Goal: Browse casually

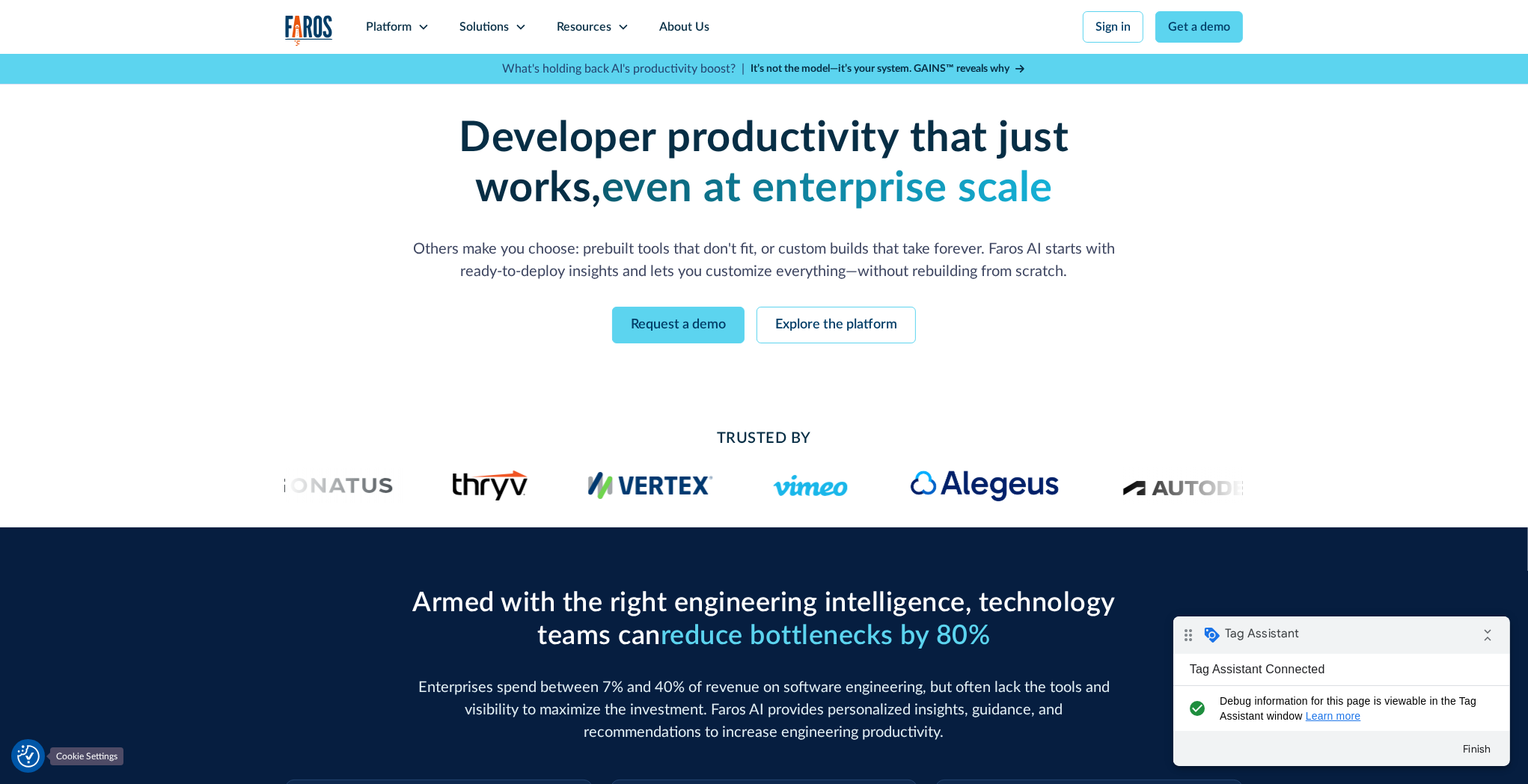
click at [24, 753] on img "Cookie Settings" at bounding box center [28, 756] width 23 height 23
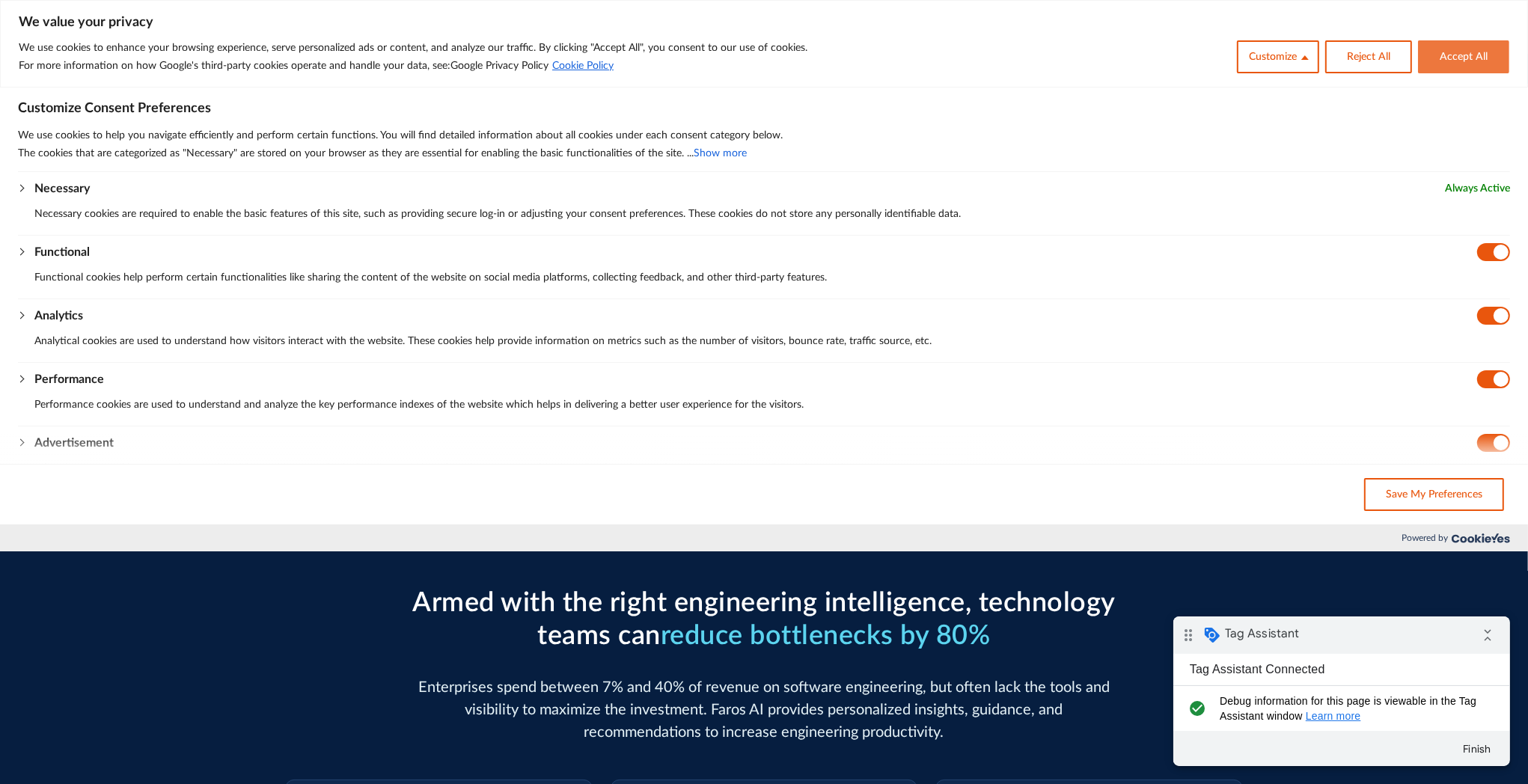
click at [1468, 58] on button "Accept All" at bounding box center [1464, 57] width 91 height 33
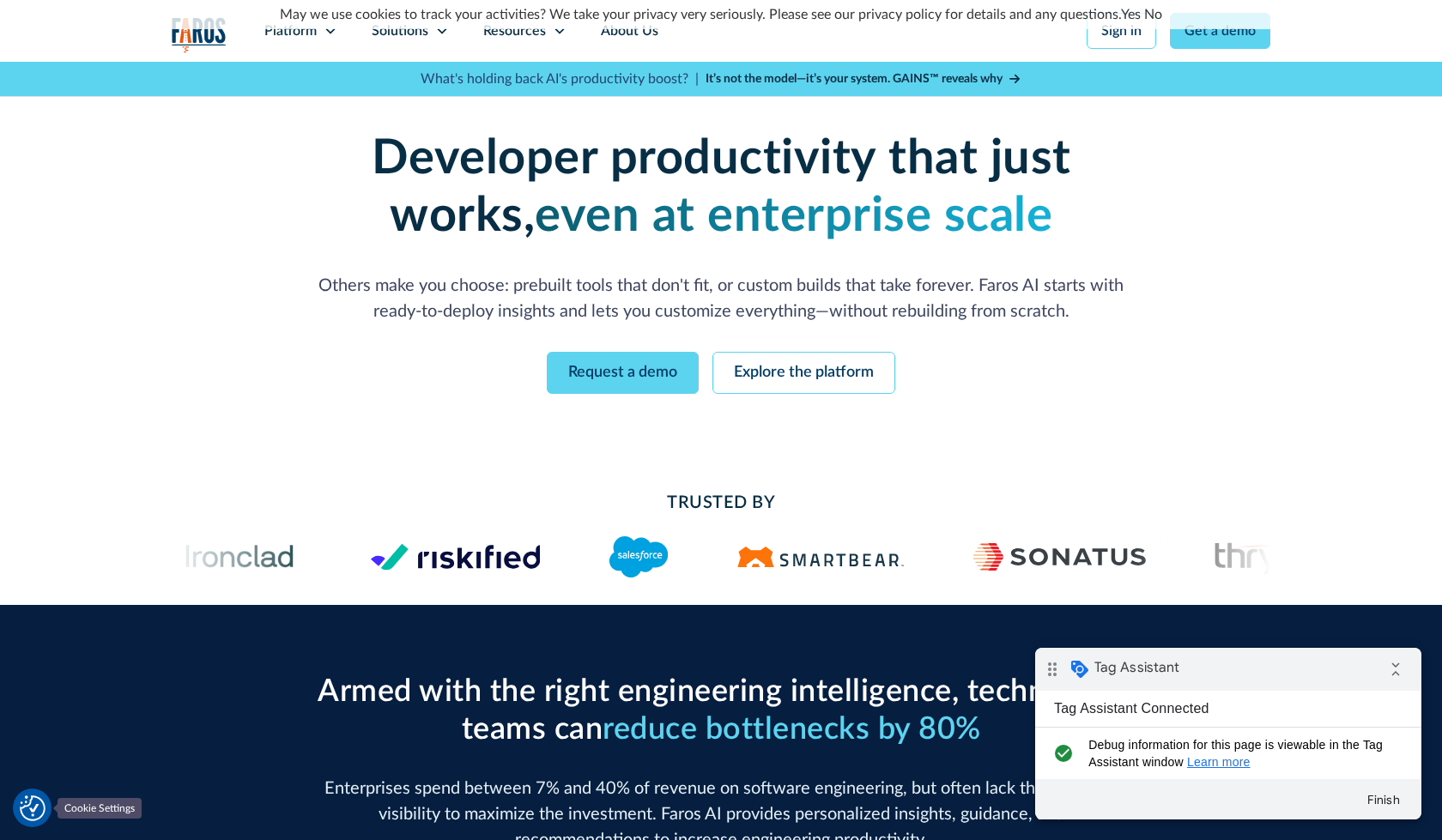
click at [44, 813] on img "Cookie Settings" at bounding box center [32, 808] width 26 height 26
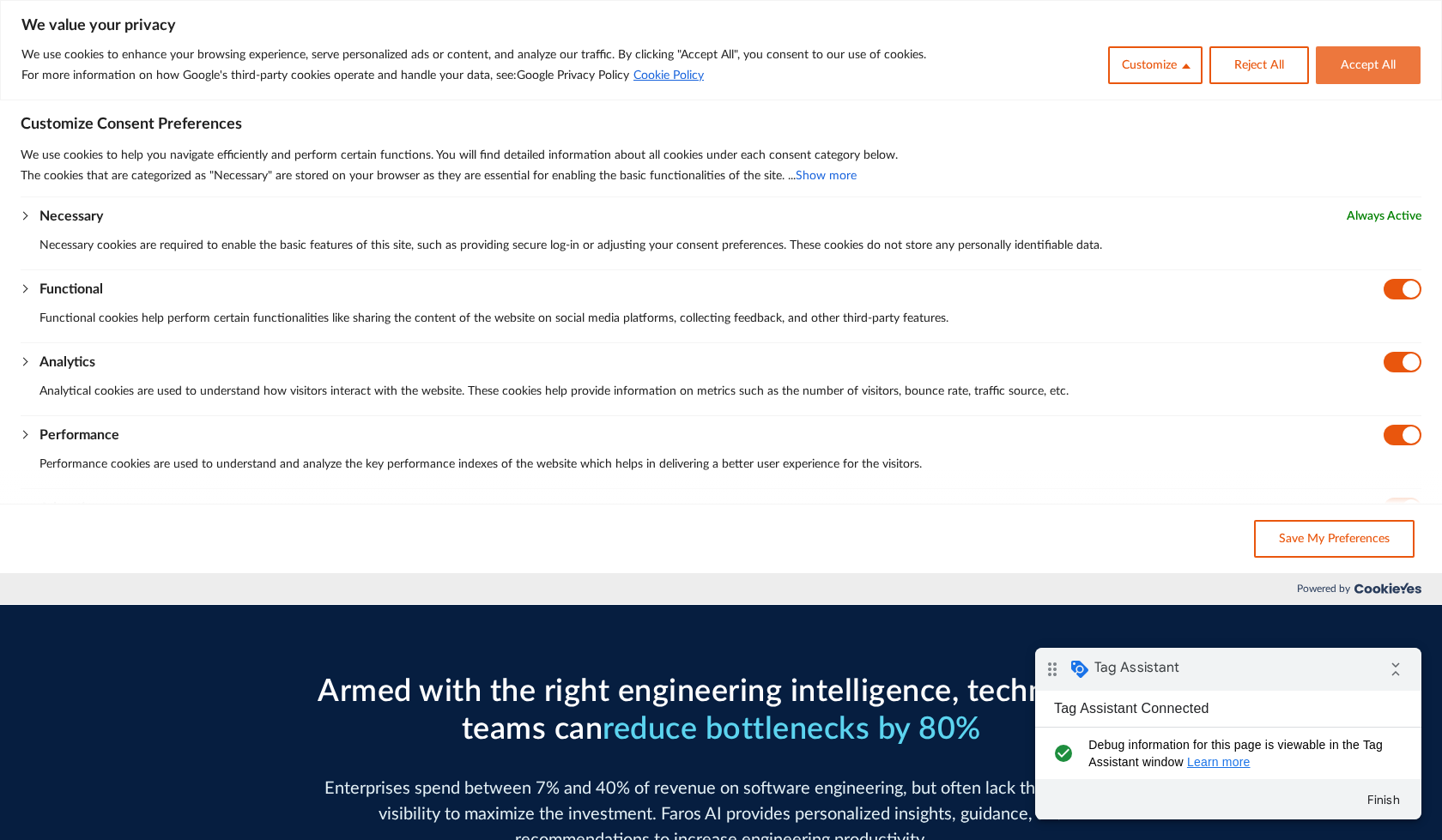
click at [1406, 68] on button "Accept All" at bounding box center [1368, 65] width 105 height 38
